Goal: Information Seeking & Learning: Learn about a topic

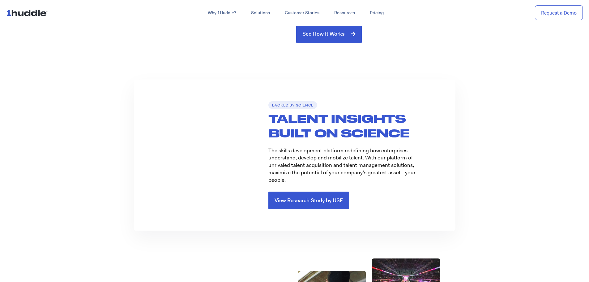
scroll to position [866, 0]
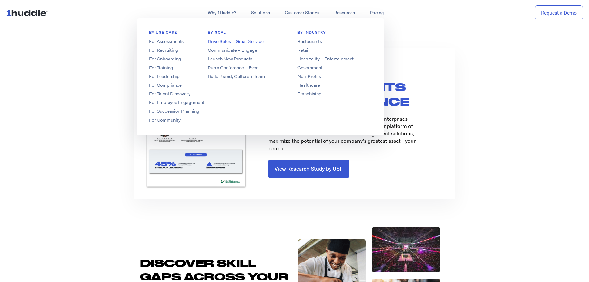
click at [246, 42] on link "Drive Sales + Great Service" at bounding box center [244, 41] width 99 height 6
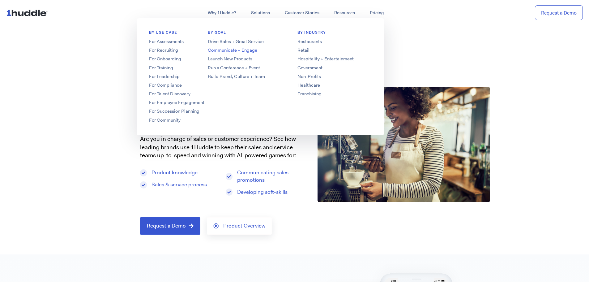
click at [247, 53] on link "Communicate + Engage" at bounding box center [244, 50] width 99 height 6
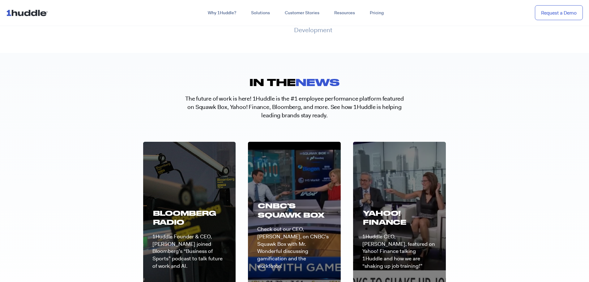
scroll to position [1669, 0]
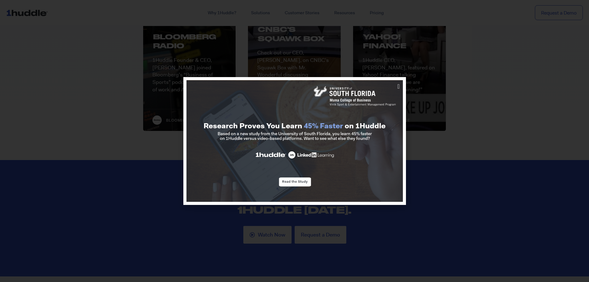
click at [463, 70] on div at bounding box center [294, 141] width 589 height 282
